Goal: Consume media (video, audio): Watch videos, listen to music or podcasts

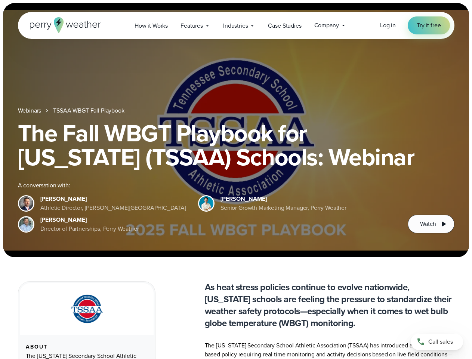
click at [236, 179] on div "The Fall WBGT Playbook for [US_STATE] (TSSAA) Schools: Webinar A conversation w…" at bounding box center [236, 177] width 437 height 112
click at [236, 25] on span "Industries" at bounding box center [235, 25] width 25 height 9
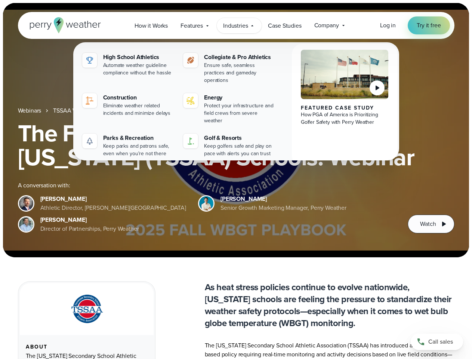
click at [236, 130] on h1 "The Fall WBGT Playbook for [US_STATE] (TSSAA) Schools: Webinar" at bounding box center [236, 145] width 437 height 48
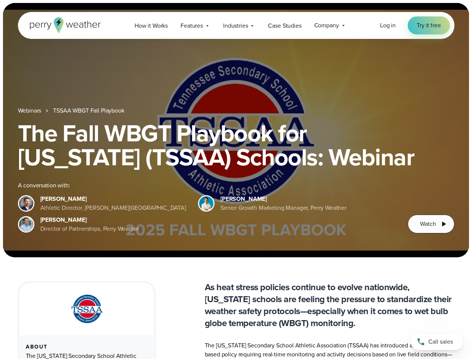
click at [89, 111] on link "TSSAA WBGT Fall Playbook" at bounding box center [88, 110] width 71 height 9
click at [431, 224] on span "Watch" at bounding box center [428, 223] width 16 height 9
